Goal: Entertainment & Leisure: Consume media (video, audio)

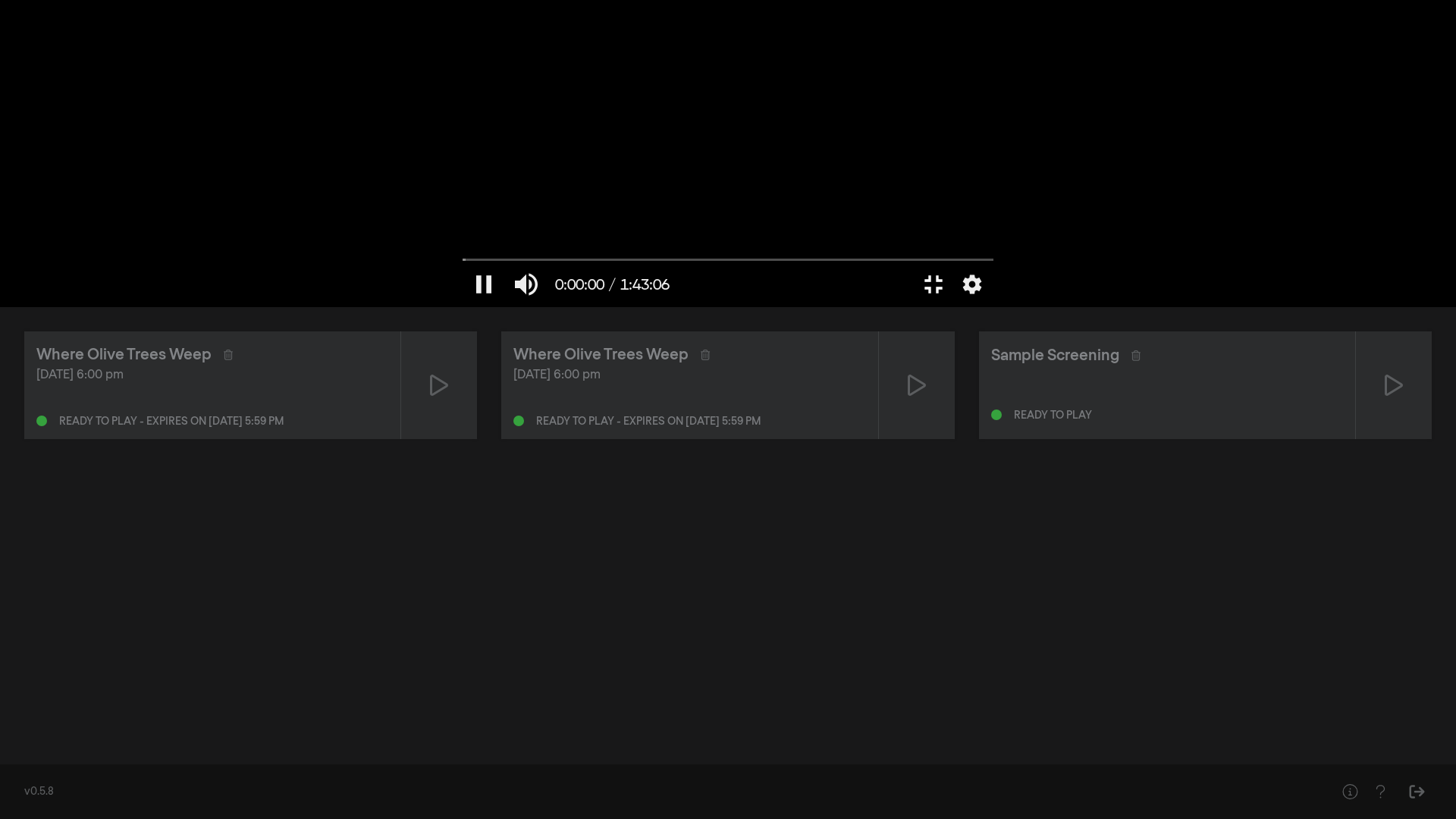
click at [954, 307] on button "fullscreen_exit" at bounding box center [933, 284] width 42 height 46
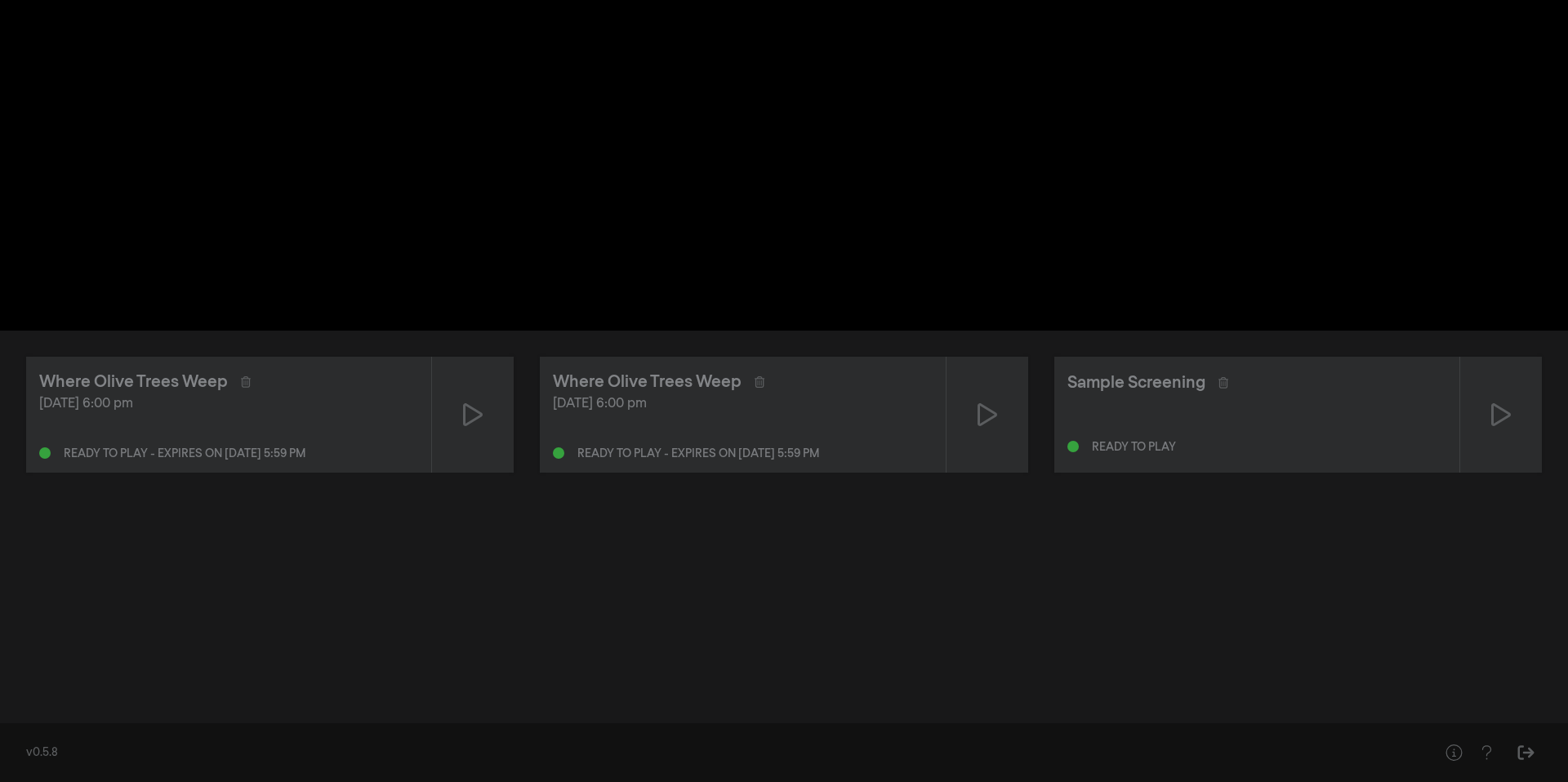
click at [304, 411] on div "[DATE] 6:00 pm" at bounding box center [228, 404] width 379 height 20
click at [471, 420] on icon at bounding box center [472, 415] width 20 height 23
click at [526, 301] on button "pause" at bounding box center [520, 306] width 45 height 49
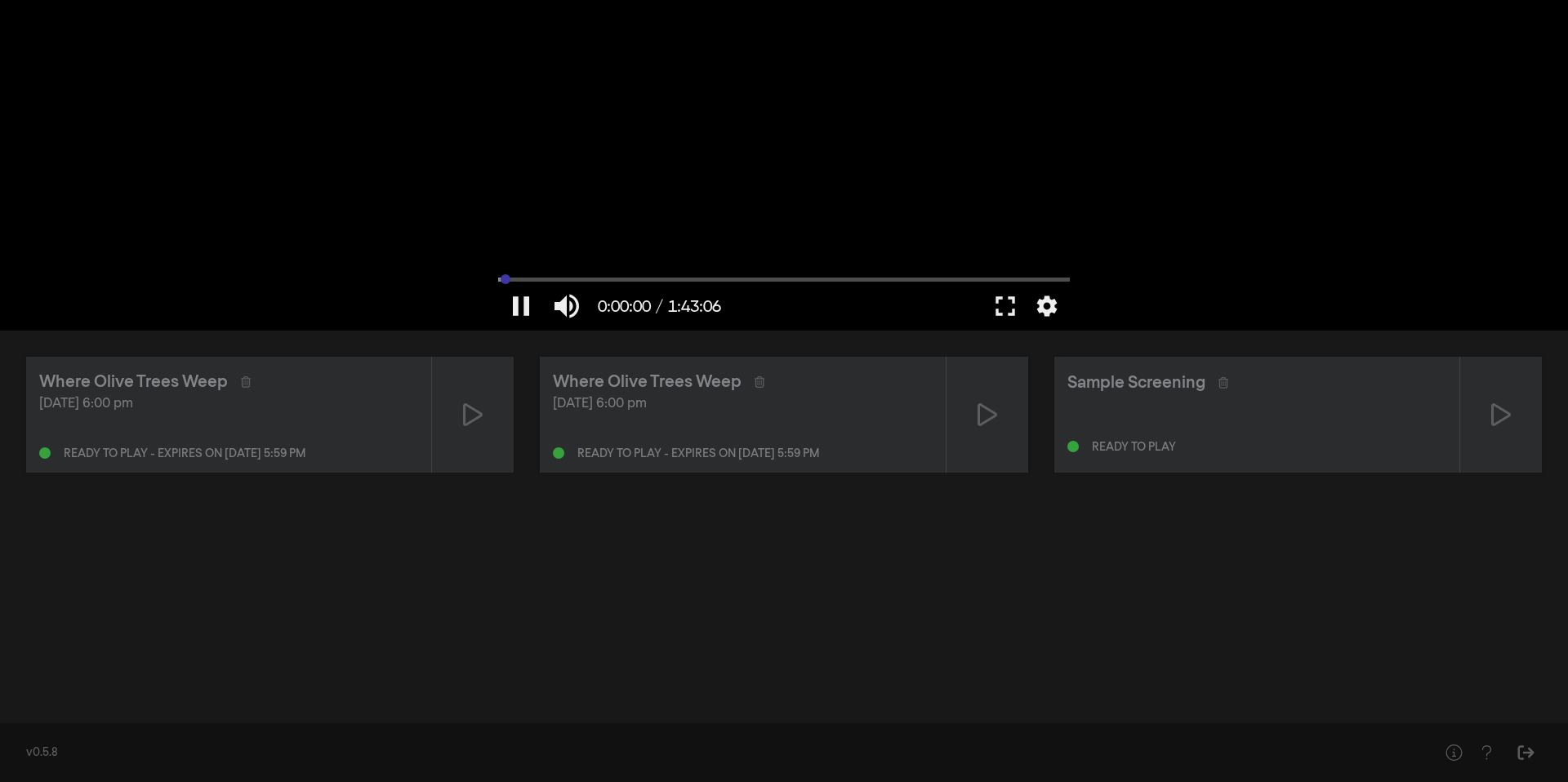
type input "0"
drag, startPoint x: 507, startPoint y: 279, endPoint x: 393, endPoint y: 280, distance: 114.0
click at [393, 280] on div "pause 0:00:00 / 1:43:06 volume_up fullscreen settings closed_caption Captions O…" at bounding box center [784, 165] width 1568 height 331
click at [999, 306] on button "fullscreen" at bounding box center [1005, 306] width 45 height 49
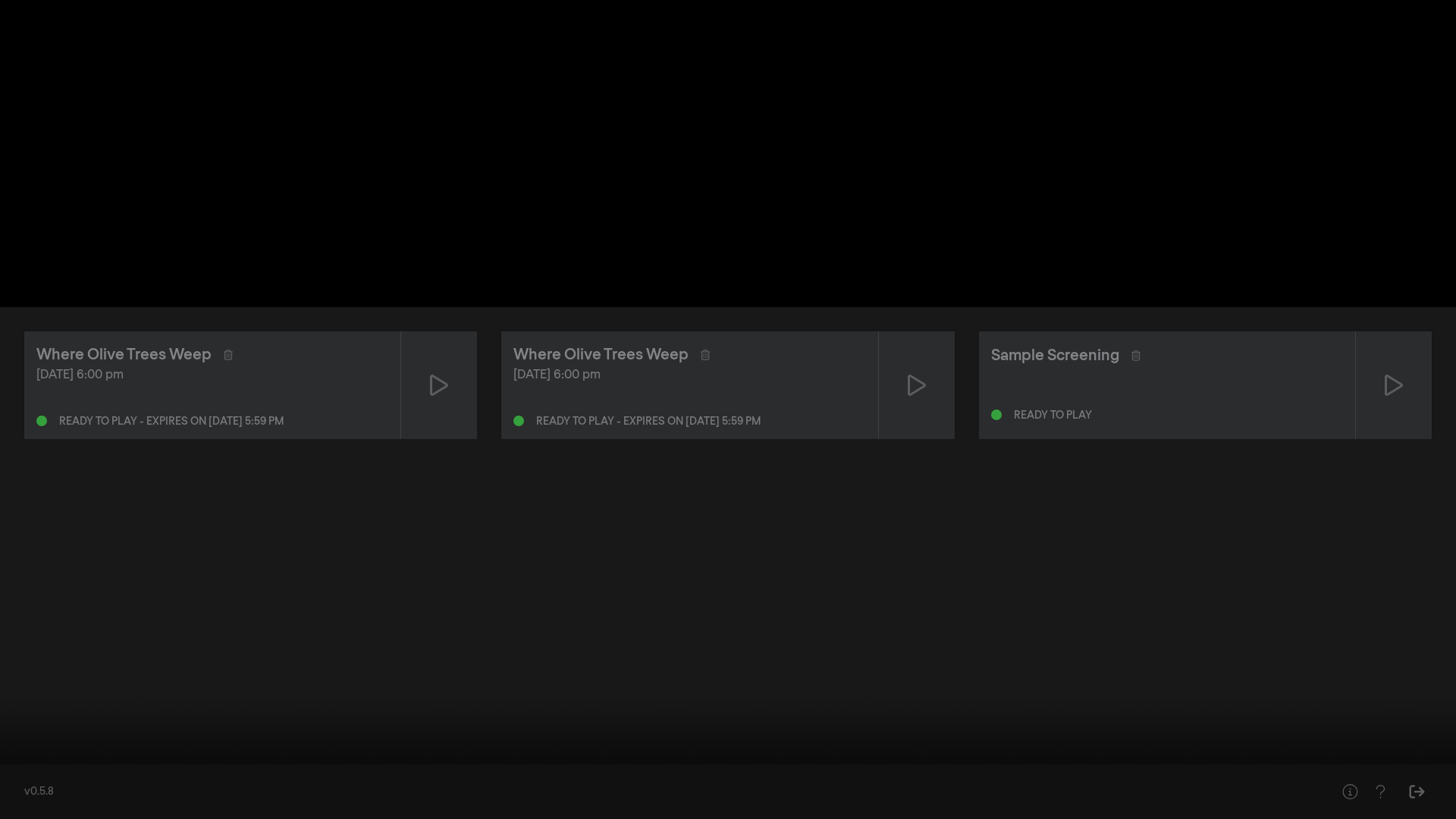
click at [30, 786] on button "pause" at bounding box center [29, 796] width 42 height 46
click at [30, 794] on button "pause" at bounding box center [29, 796] width 42 height 46
click at [23, 799] on button "pause" at bounding box center [29, 796] width 42 height 46
click at [30, 797] on button "pause" at bounding box center [29, 796] width 42 height 46
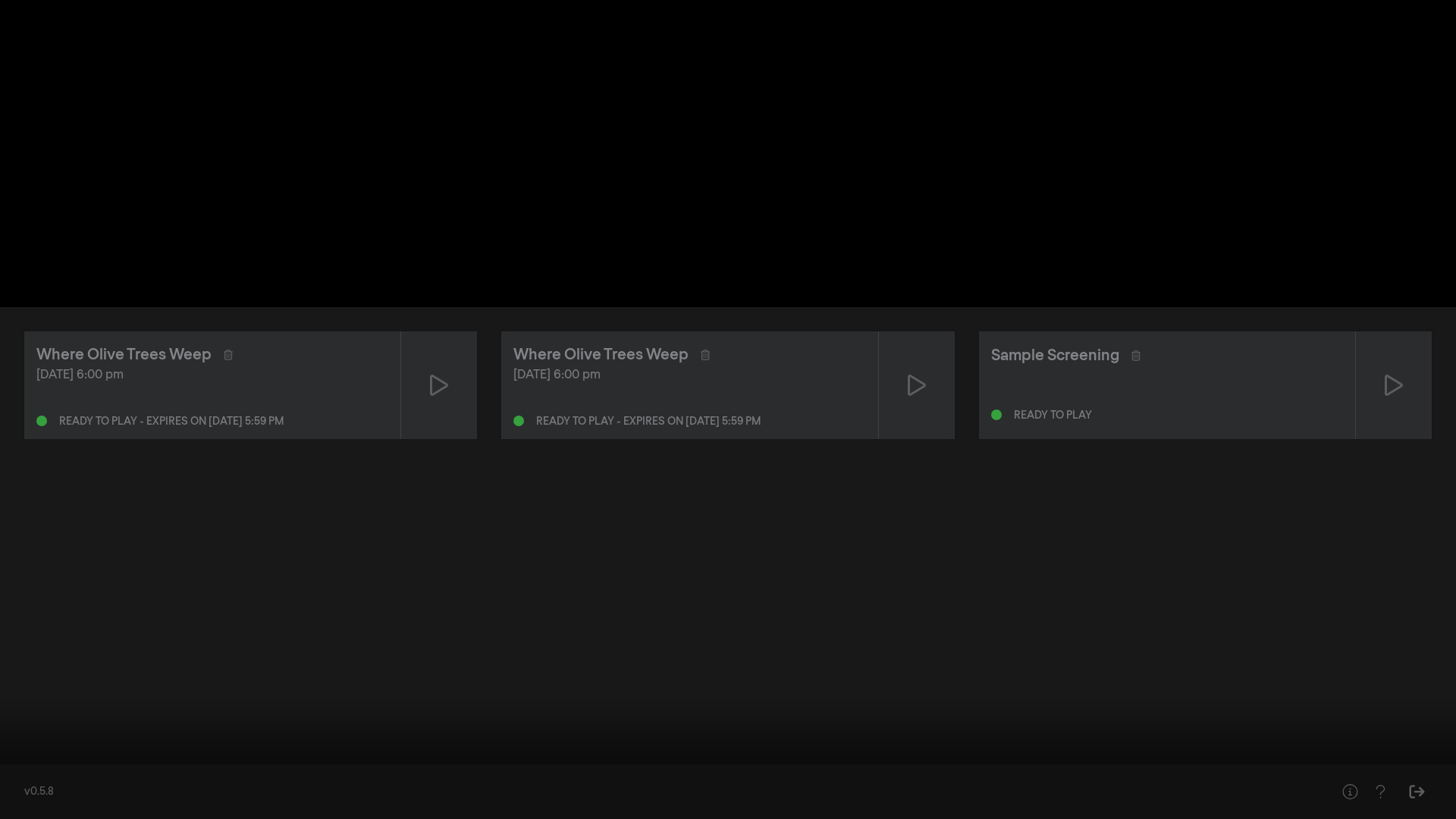
click at [1390, 794] on button "fullscreen_exit" at bounding box center [1388, 796] width 42 height 46
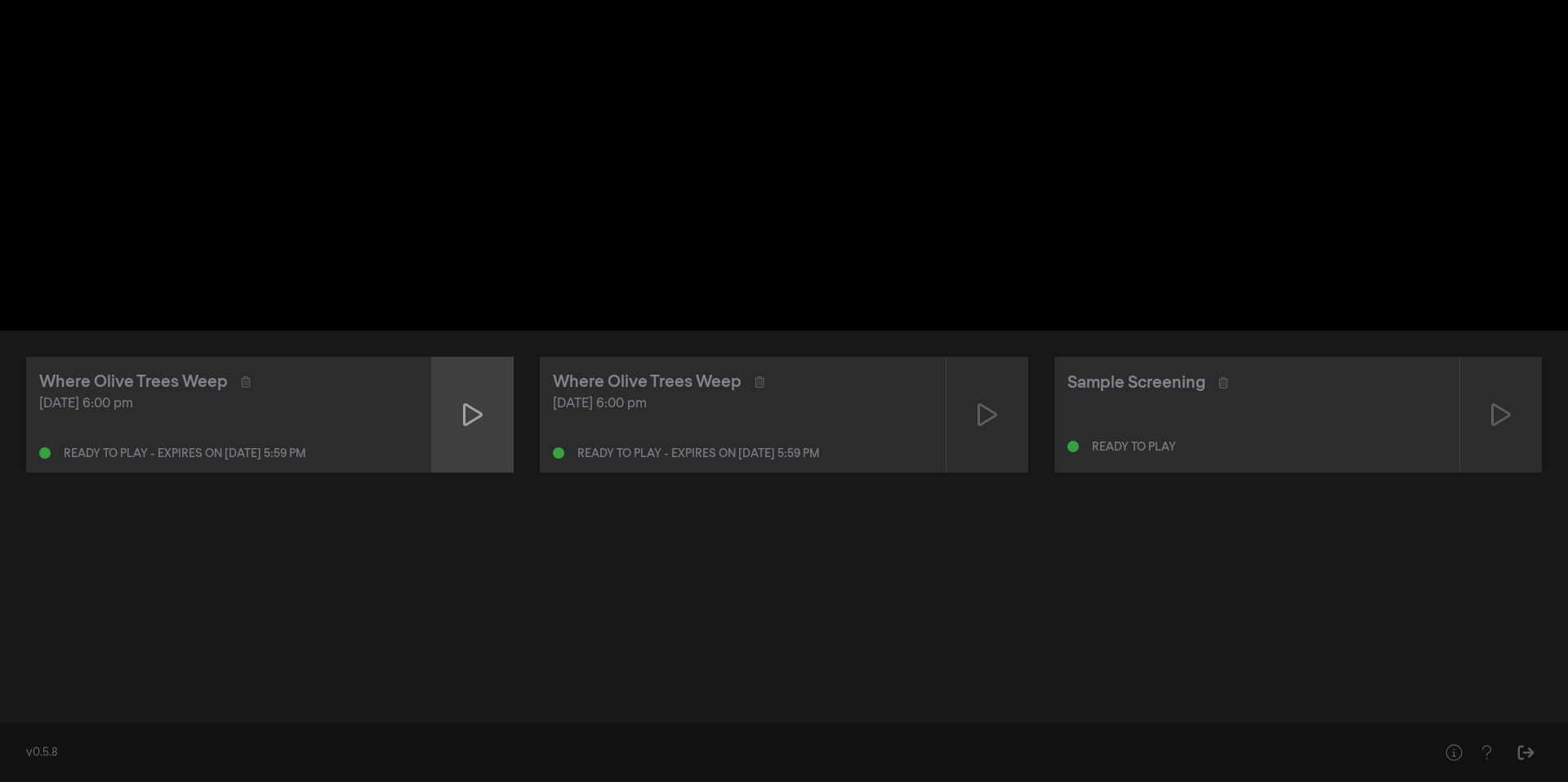
click at [476, 411] on icon at bounding box center [472, 415] width 20 height 23
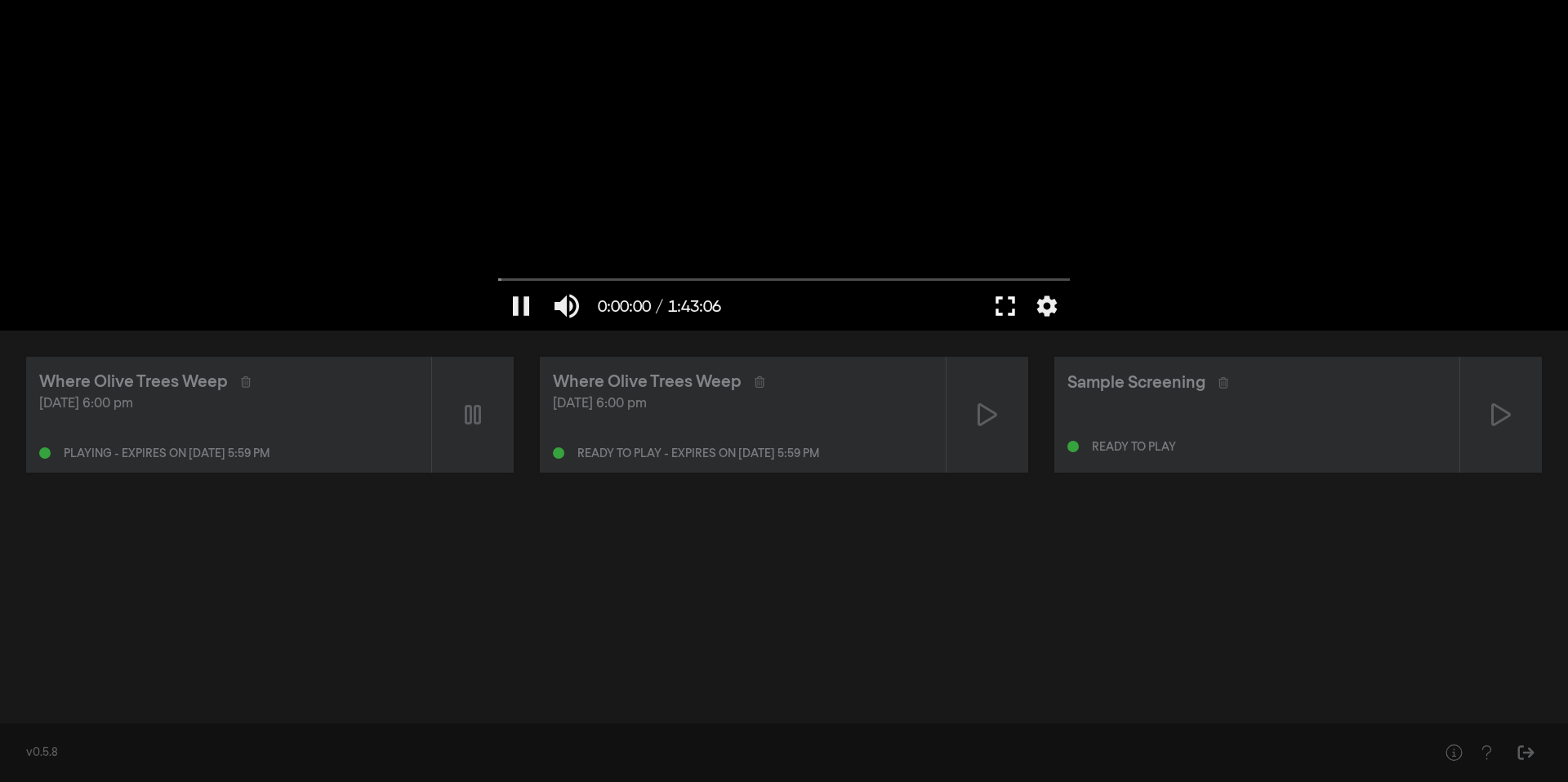
click at [996, 305] on button "fullscreen" at bounding box center [1005, 306] width 45 height 49
